Goal: Task Accomplishment & Management: Use online tool/utility

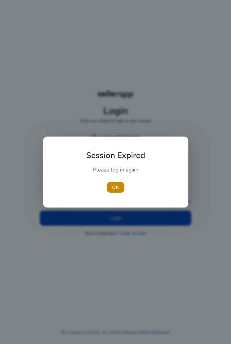
click at [117, 186] on span "OK" at bounding box center [115, 187] width 7 height 7
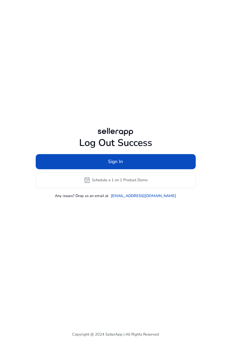
click at [152, 170] on span at bounding box center [116, 162] width 160 height 16
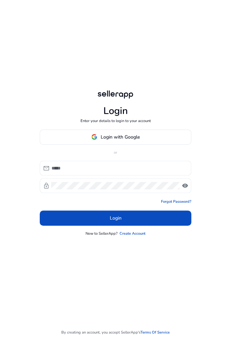
click at [155, 145] on span at bounding box center [115, 137] width 150 height 16
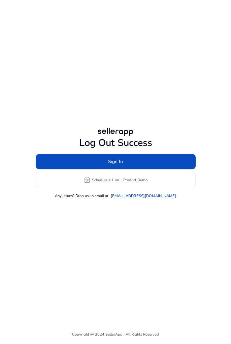
click at [147, 170] on span at bounding box center [116, 162] width 160 height 16
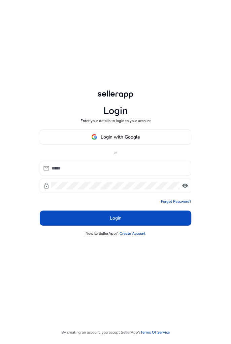
click at [150, 145] on span at bounding box center [115, 137] width 150 height 16
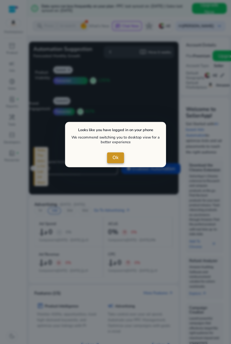
click at [118, 157] on span "close dialog" at bounding box center [115, 158] width 17 height 16
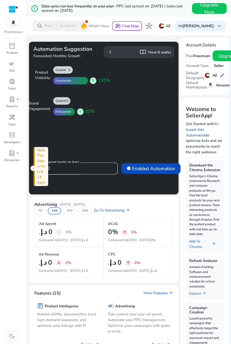
click at [10, 103] on div "lab_profile fiber_manual_record" at bounding box center [11, 99] width 15 height 9
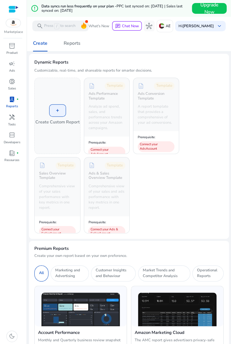
click at [9, 80] on span "donut_small" at bounding box center [12, 81] width 6 height 6
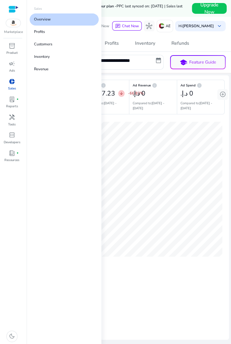
click at [52, 20] on link "Overview" at bounding box center [64, 19] width 69 height 12
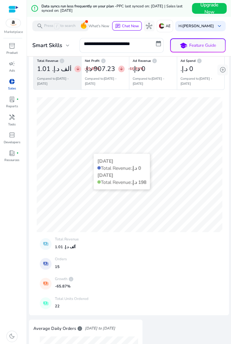
click at [152, 43] on input "**********" at bounding box center [121, 44] width 84 height 12
select select "*"
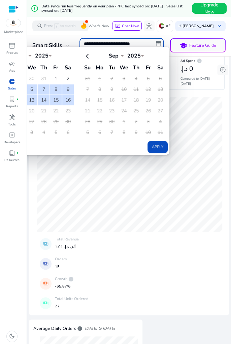
click at [83, 55] on th at bounding box center [87, 55] width 11 height 11
select select "*"
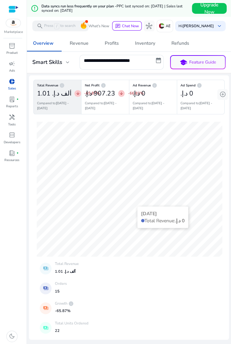
click at [10, 158] on p "Resources" at bounding box center [11, 160] width 15 height 5
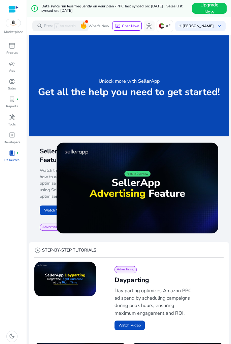
click at [10, 119] on span "handyman" at bounding box center [12, 117] width 6 height 6
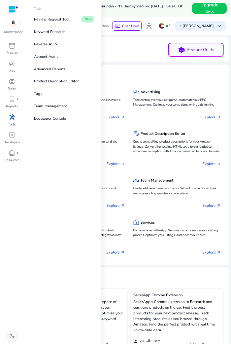
click at [62, 31] on p "Keyword Research" at bounding box center [49, 32] width 31 height 6
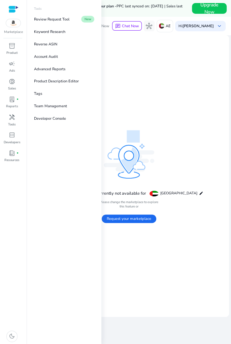
click at [166, 79] on mat-card "Keyword Research is currently not available for [GEOGRAPHIC_DATA] edit Please c…" at bounding box center [128, 175] width 199 height 281
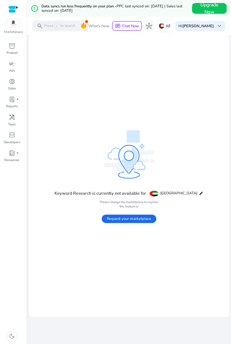
click at [12, 48] on span "inventory_2" at bounding box center [12, 46] width 6 height 6
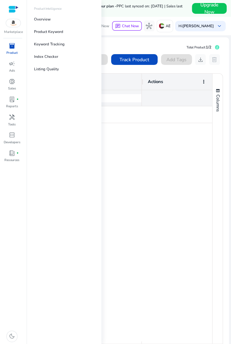
click at [45, 56] on p "Index Checker" at bounding box center [46, 57] width 24 height 6
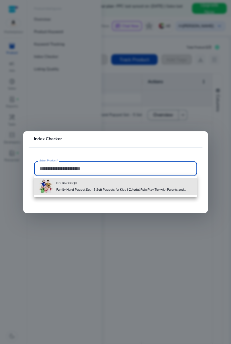
click at [142, 189] on h4 "Family Hand Puppet Set – 5 Soft Puppets for Kids | Colorful Role Play Toy with …" at bounding box center [120, 190] width 129 height 4
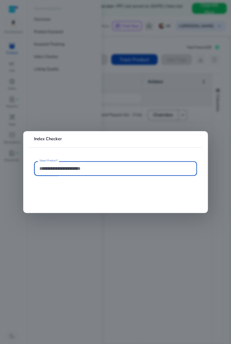
type input "**********"
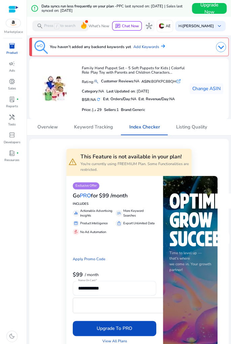
click at [169, 201] on img at bounding box center [202, 219] width 66 height 53
